Goal: Task Accomplishment & Management: Manage account settings

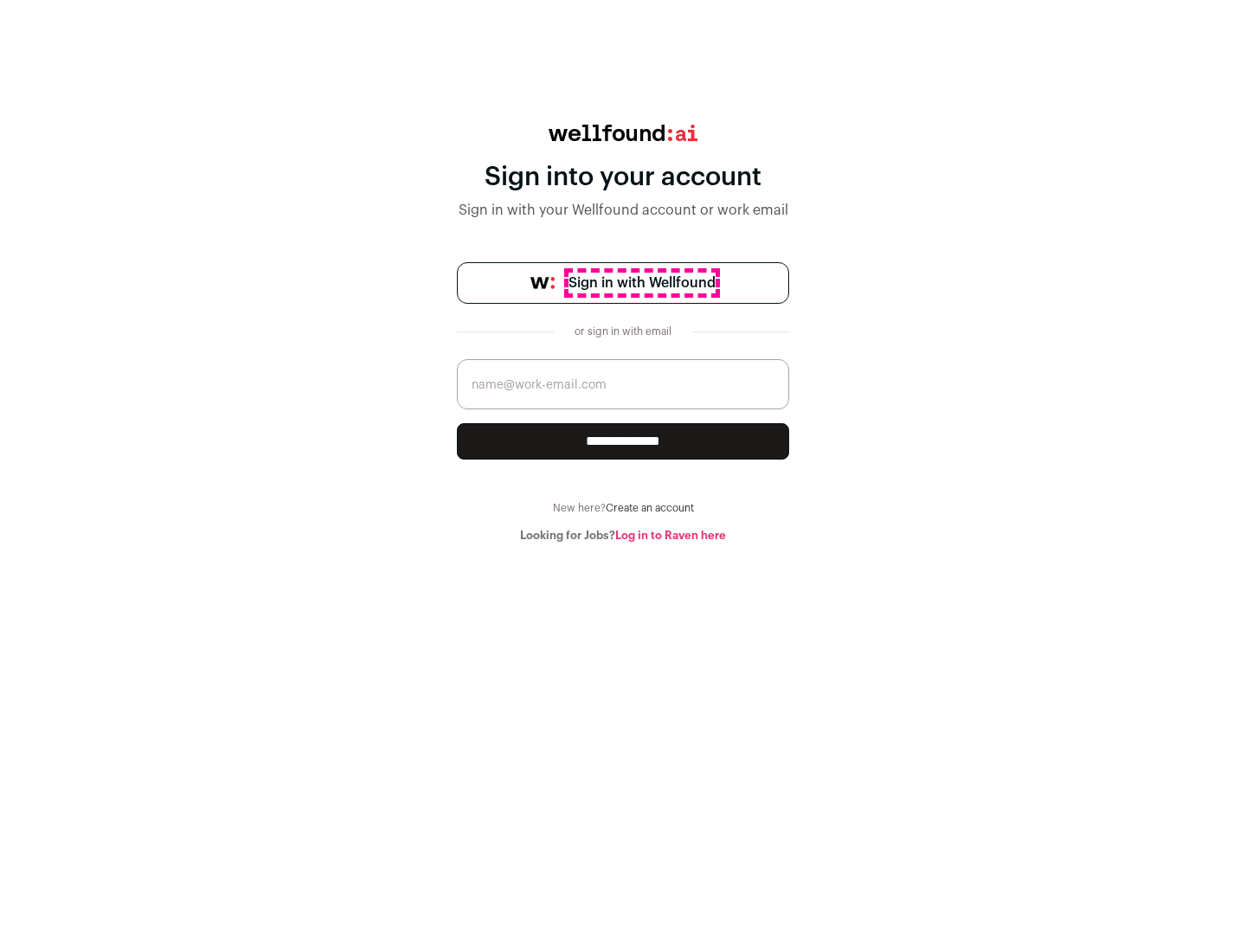
click at [641, 283] on span "Sign in with Wellfound" at bounding box center [642, 283] width 147 height 21
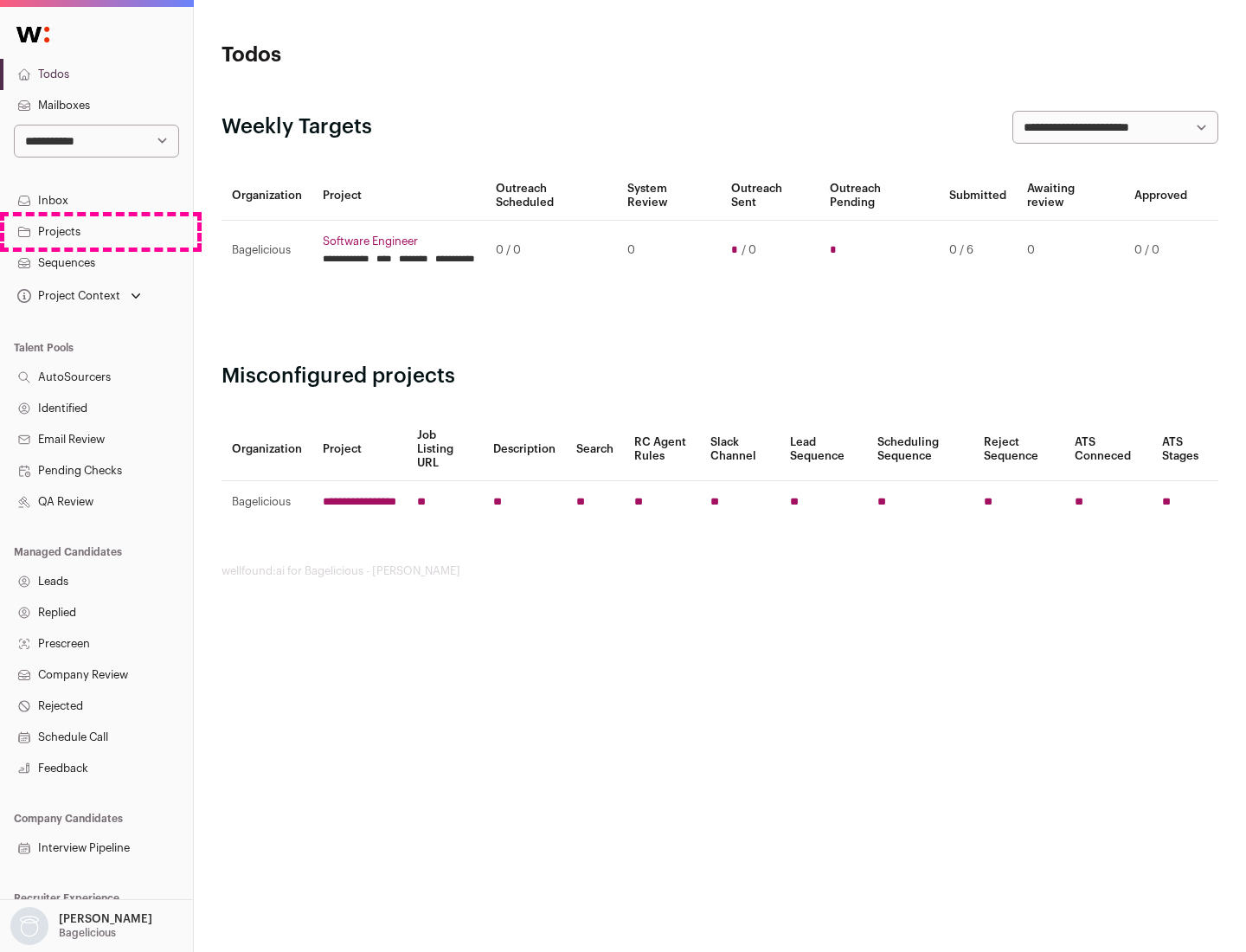
click at [96, 231] on link "Projects" at bounding box center [96, 232] width 193 height 31
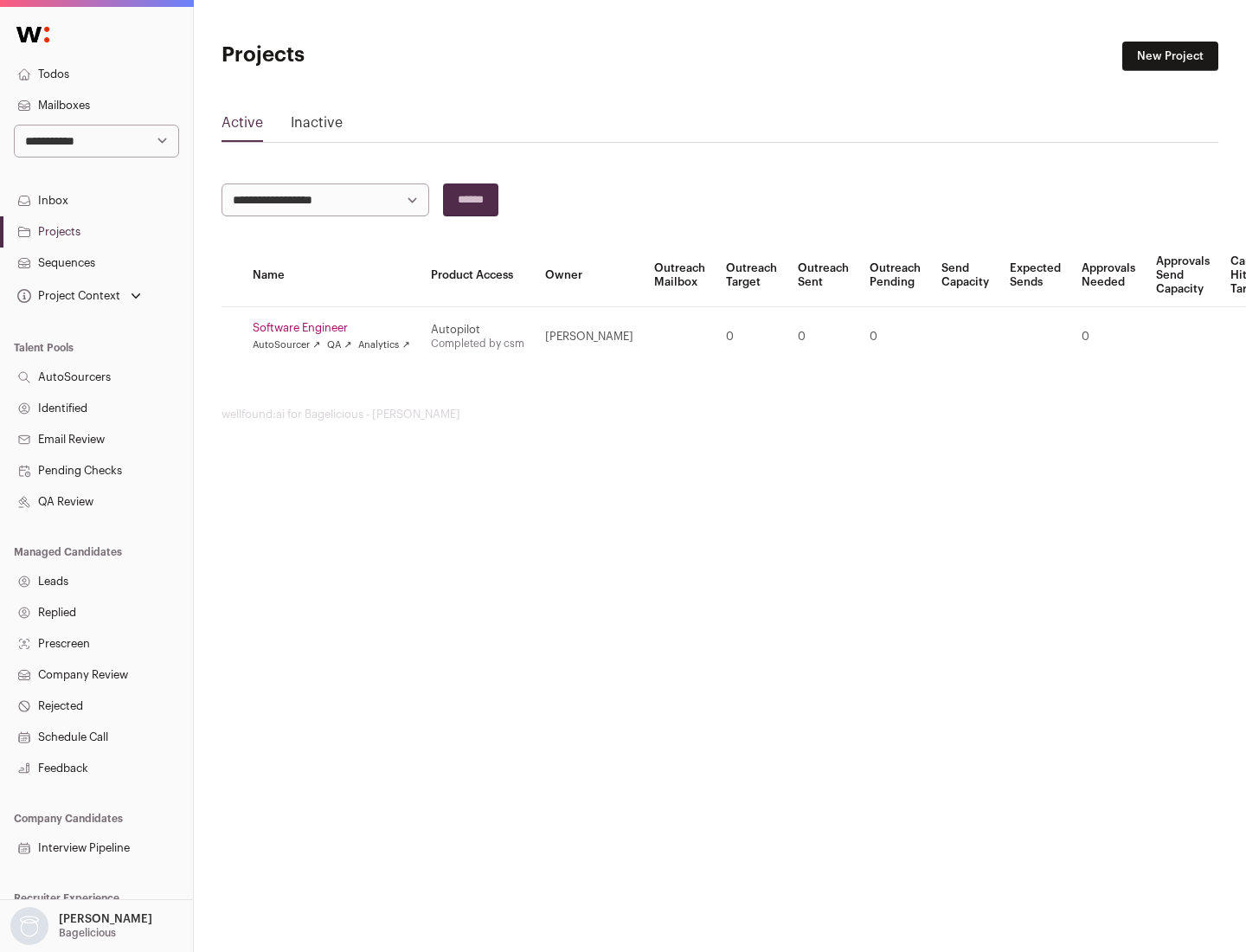
click at [337, 328] on link "Software Engineer" at bounding box center [331, 328] width 157 height 14
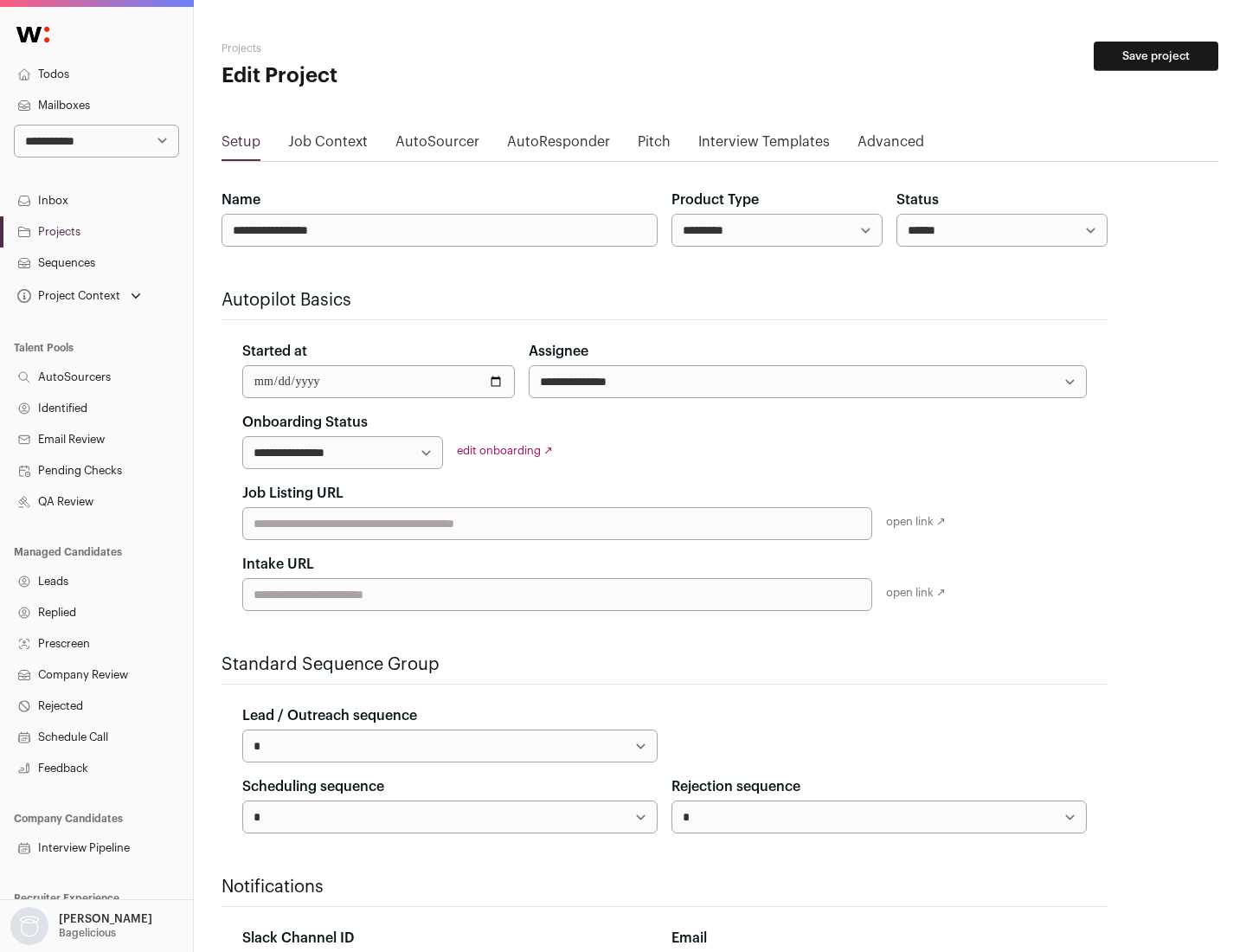
click at [1156, 56] on button "Save project" at bounding box center [1156, 56] width 124 height 29
